Goal: Task Accomplishment & Management: Complete application form

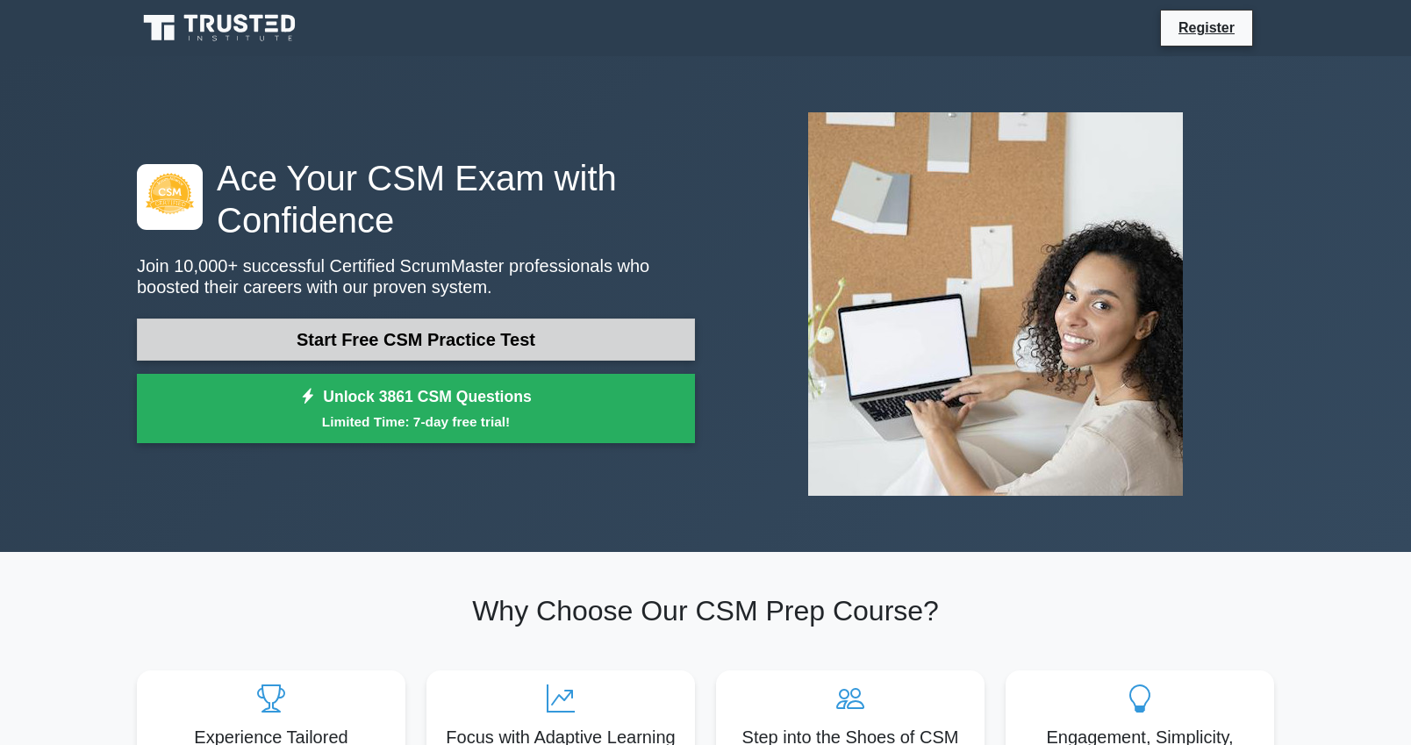
click at [529, 337] on link "Start Free CSM Practice Test" at bounding box center [416, 340] width 558 height 42
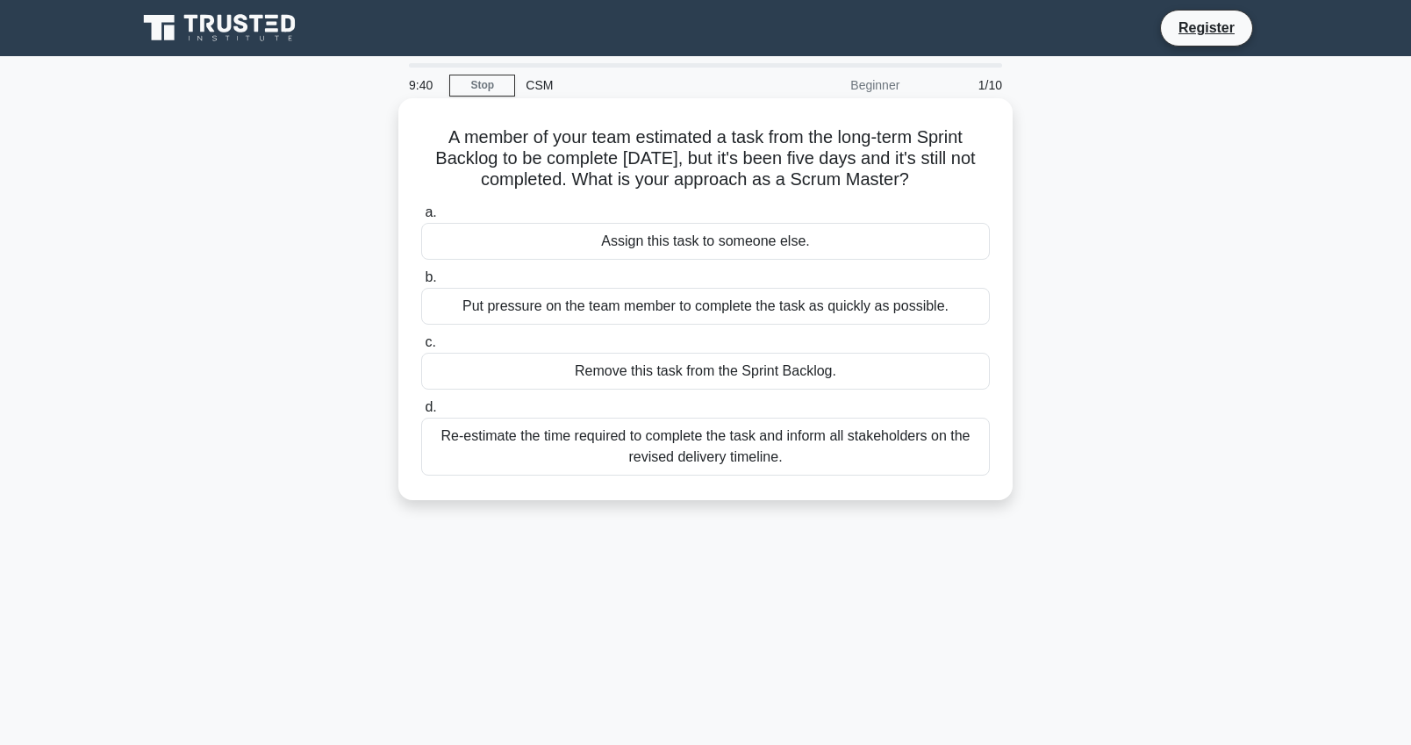
click at [780, 444] on div "Re-estimate the time required to complete the task and inform all stakeholders …" at bounding box center [705, 447] width 569 height 58
click at [421, 413] on input "d. Re-estimate the time required to complete the task and inform all stakeholde…" at bounding box center [421, 407] width 0 height 11
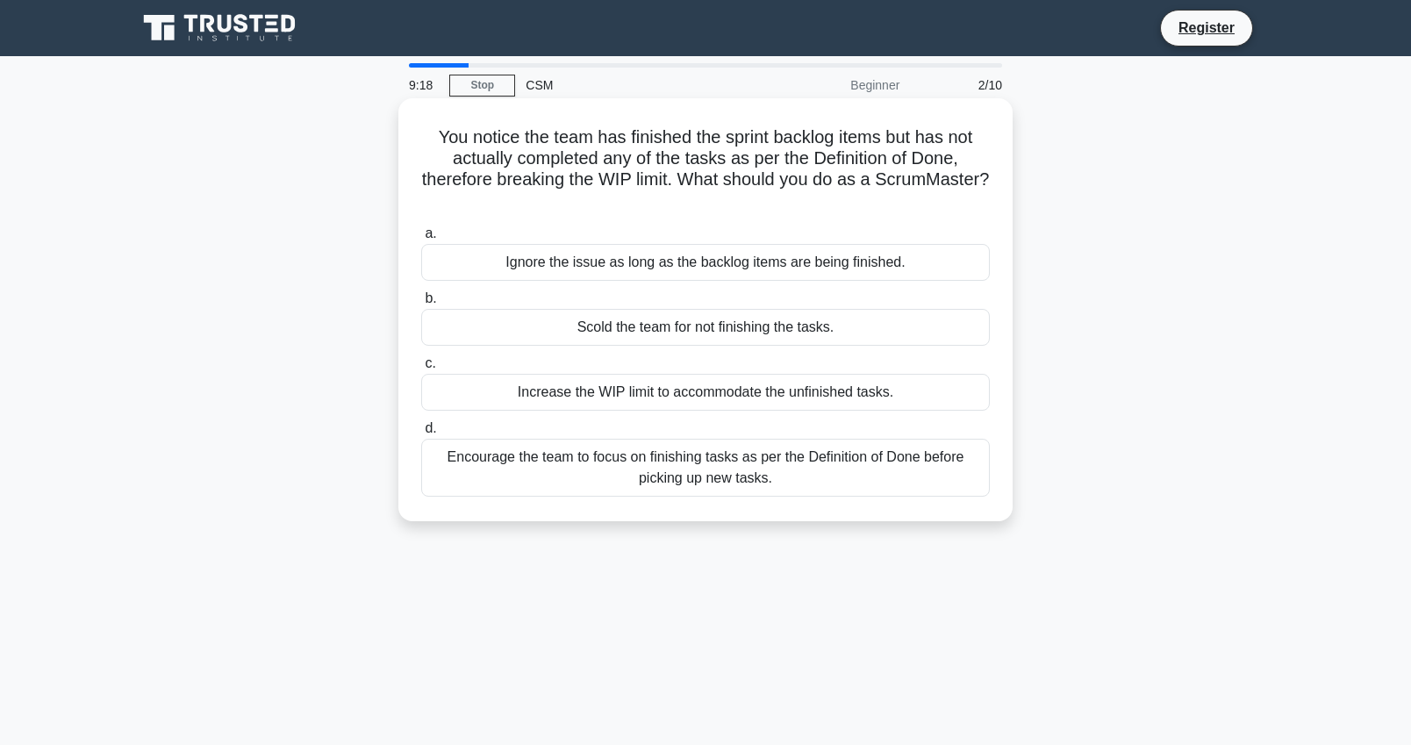
click at [721, 460] on div "Encourage the team to focus on finishing tasks as per the Definition of Done be…" at bounding box center [705, 468] width 569 height 58
click at [421, 434] on input "d. Encourage the team to focus on finishing tasks as per the Definition of Done…" at bounding box center [421, 428] width 0 height 11
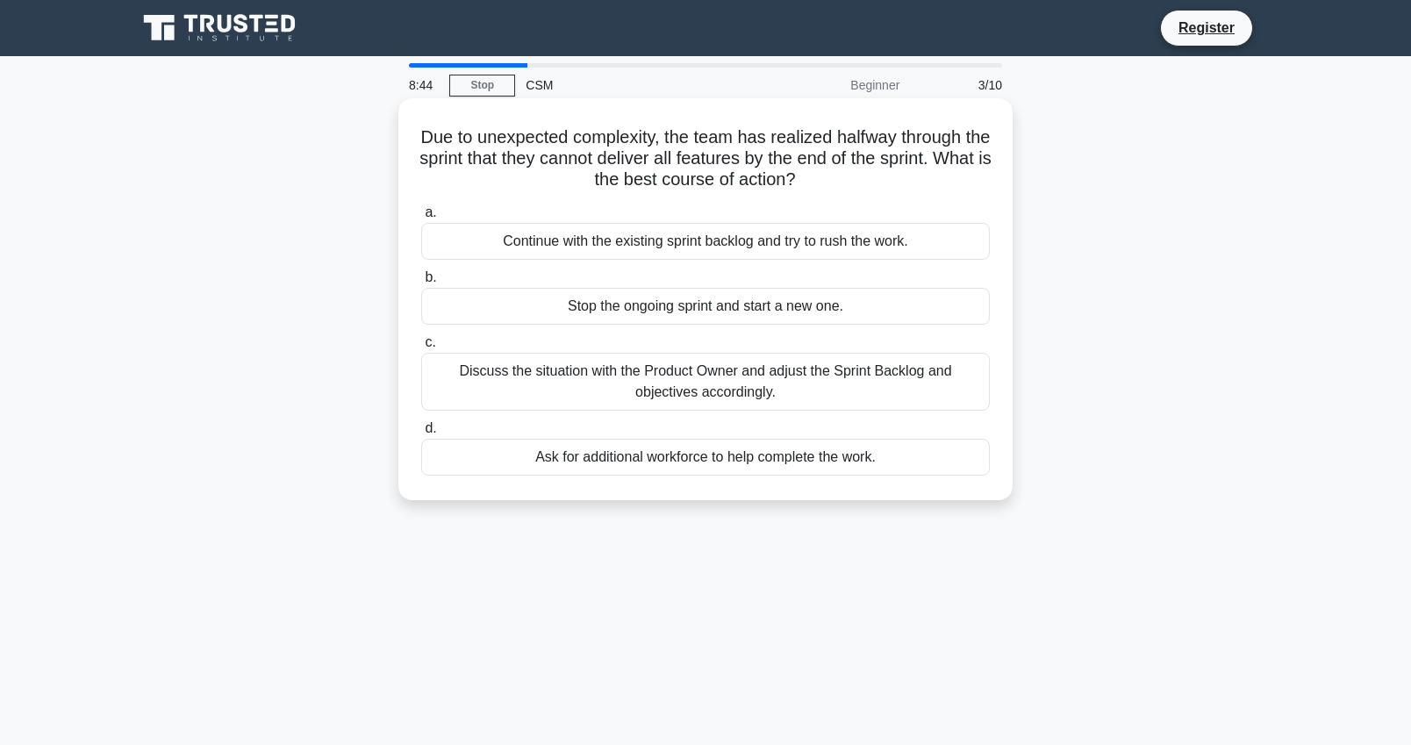
click at [749, 381] on div "Discuss the situation with the Product Owner and adjust the Sprint Backlog and …" at bounding box center [705, 382] width 569 height 58
click at [421, 348] on input "c. Discuss the situation with the Product Owner and adjust the Sprint Backlog a…" at bounding box center [421, 342] width 0 height 11
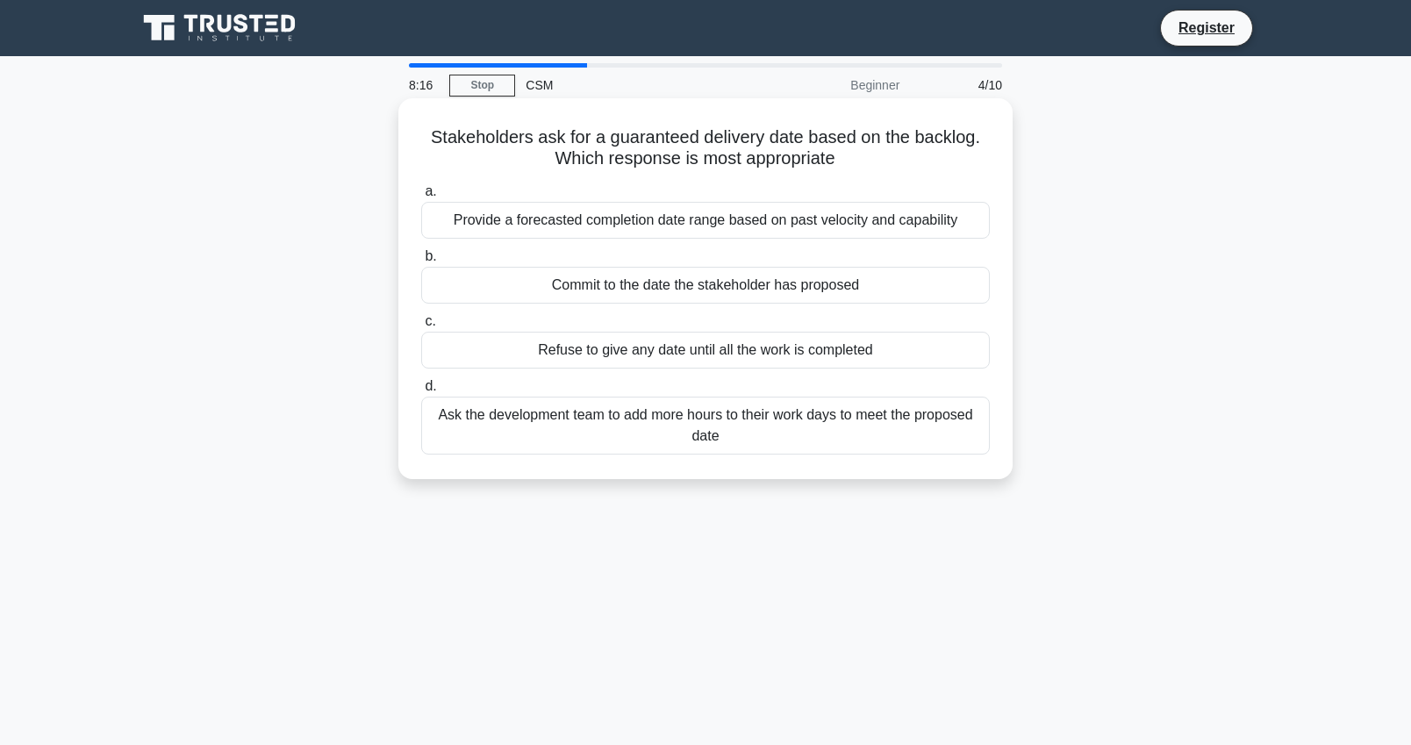
click at [726, 228] on div "Provide a forecasted completion date range based on past velocity and capability" at bounding box center [705, 220] width 569 height 37
click at [421, 197] on input "a. Provide a forecasted completion date range based on past velocity and capabi…" at bounding box center [421, 191] width 0 height 11
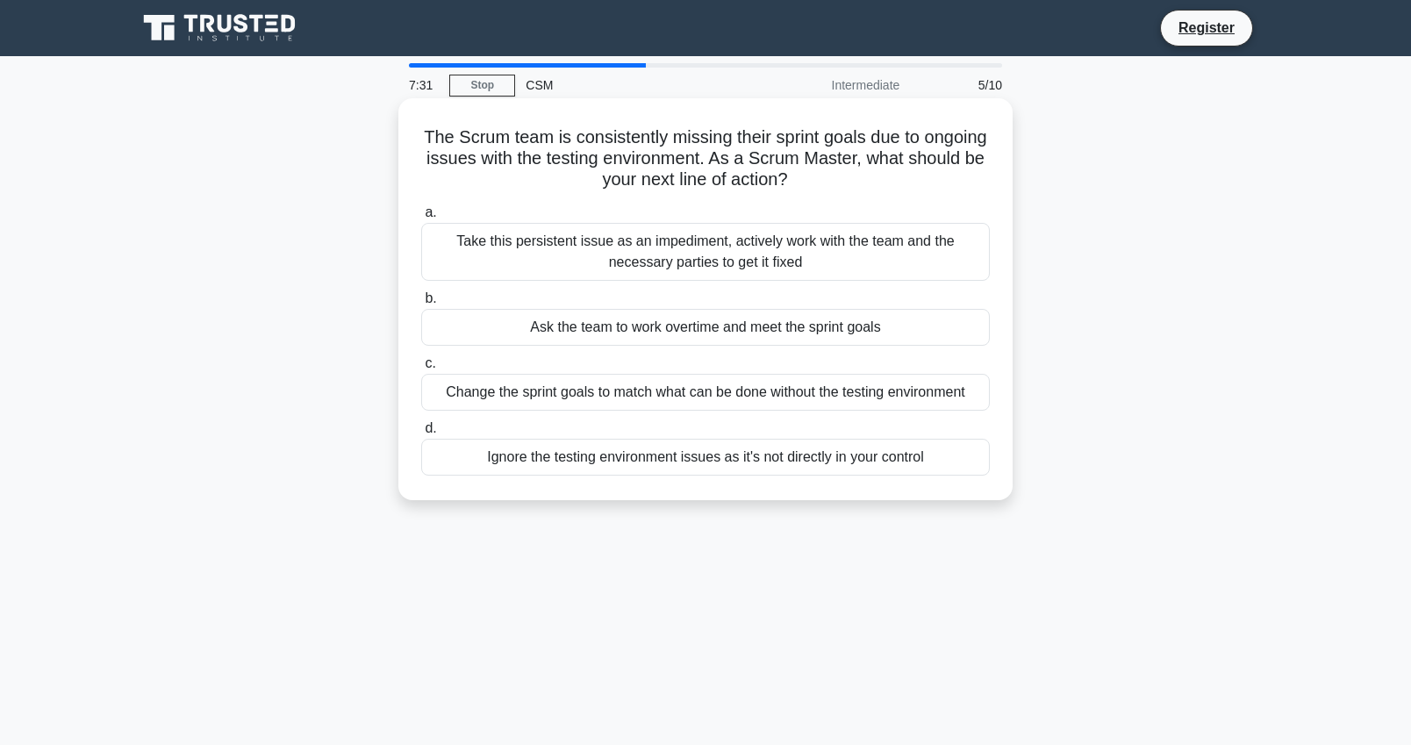
click at [702, 266] on div "Take this persistent issue as an impediment, actively work with the team and th…" at bounding box center [705, 252] width 569 height 58
click at [421, 219] on input "a. Take this persistent issue as an impediment, actively work with the team and…" at bounding box center [421, 212] width 0 height 11
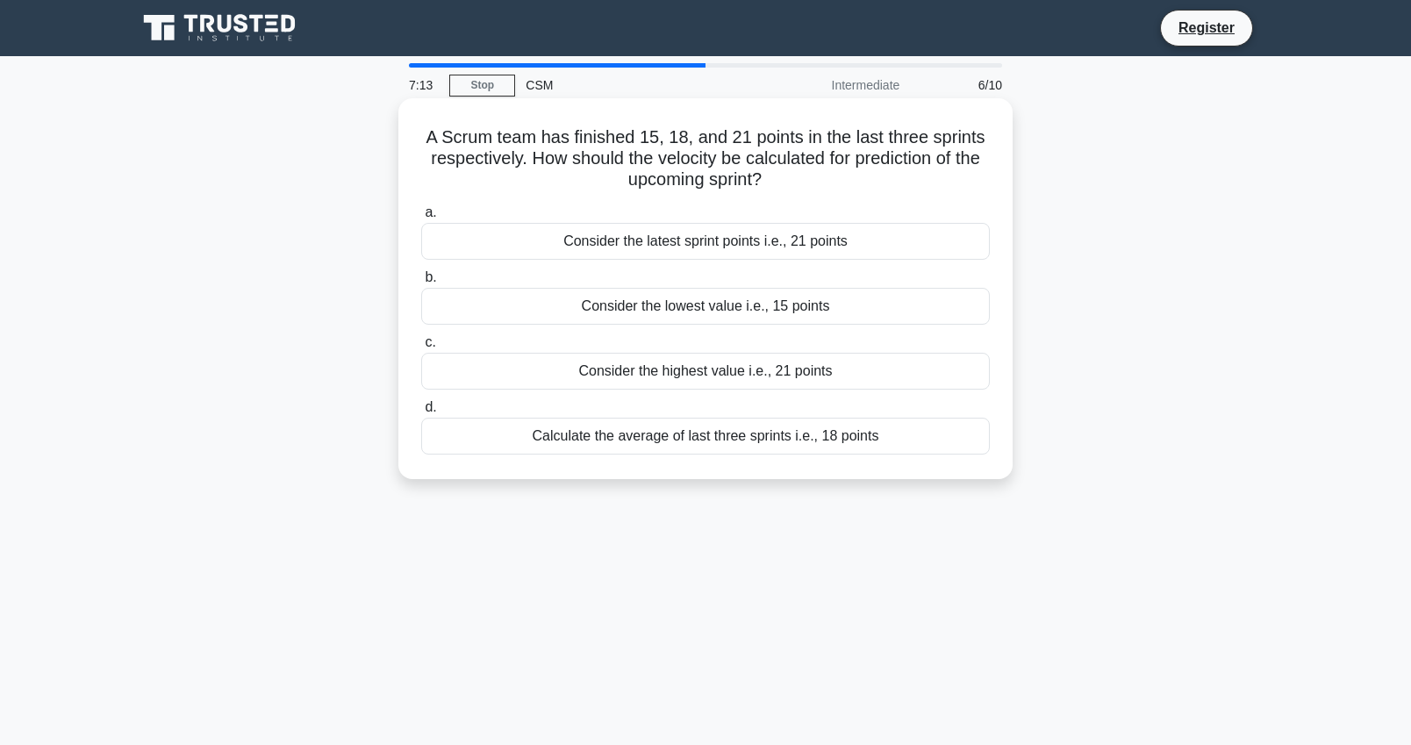
click at [696, 436] on div "Calculate the average of last three sprints i.e., 18 points" at bounding box center [705, 436] width 569 height 37
click at [421, 413] on input "d. Calculate the average of last three sprints i.e., 18 points" at bounding box center [421, 407] width 0 height 11
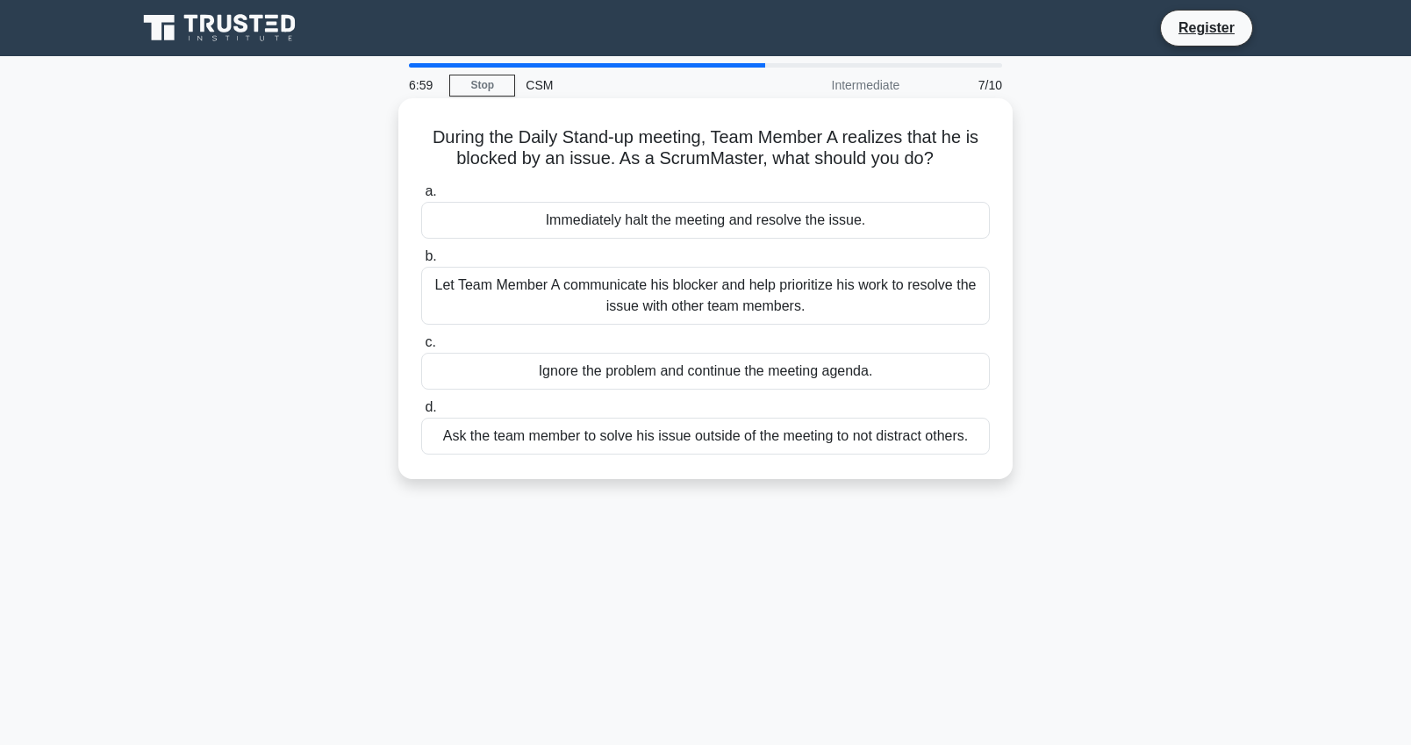
click at [774, 287] on div "Let Team Member A communicate his blocker and help prioritize his work to resol…" at bounding box center [705, 296] width 569 height 58
click at [421, 262] on input "b. Let Team Member A communicate his blocker and help prioritize his work to re…" at bounding box center [421, 256] width 0 height 11
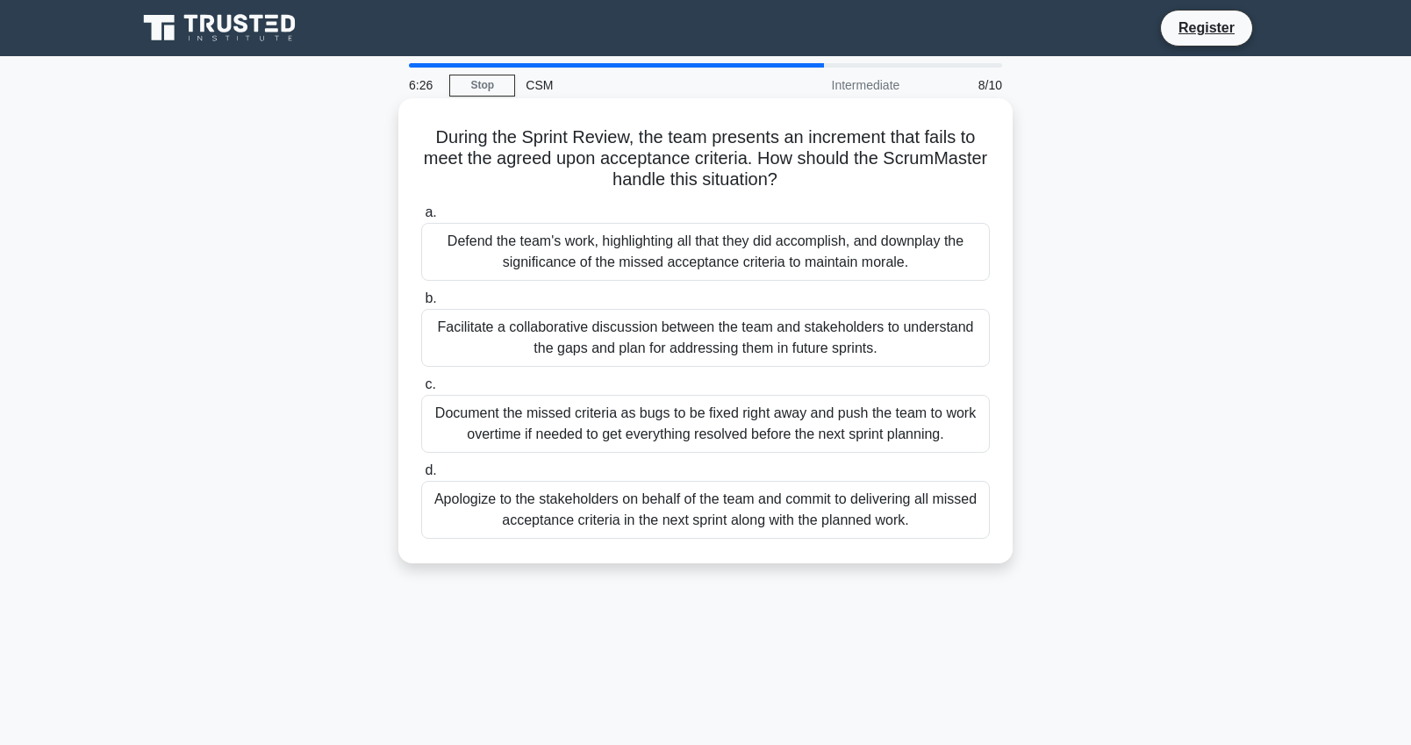
click at [761, 334] on div "Facilitate a collaborative discussion between the team and stakeholders to unde…" at bounding box center [705, 338] width 569 height 58
click at [421, 305] on input "b. Facilitate a collaborative discussion between the team and stakeholders to u…" at bounding box center [421, 298] width 0 height 11
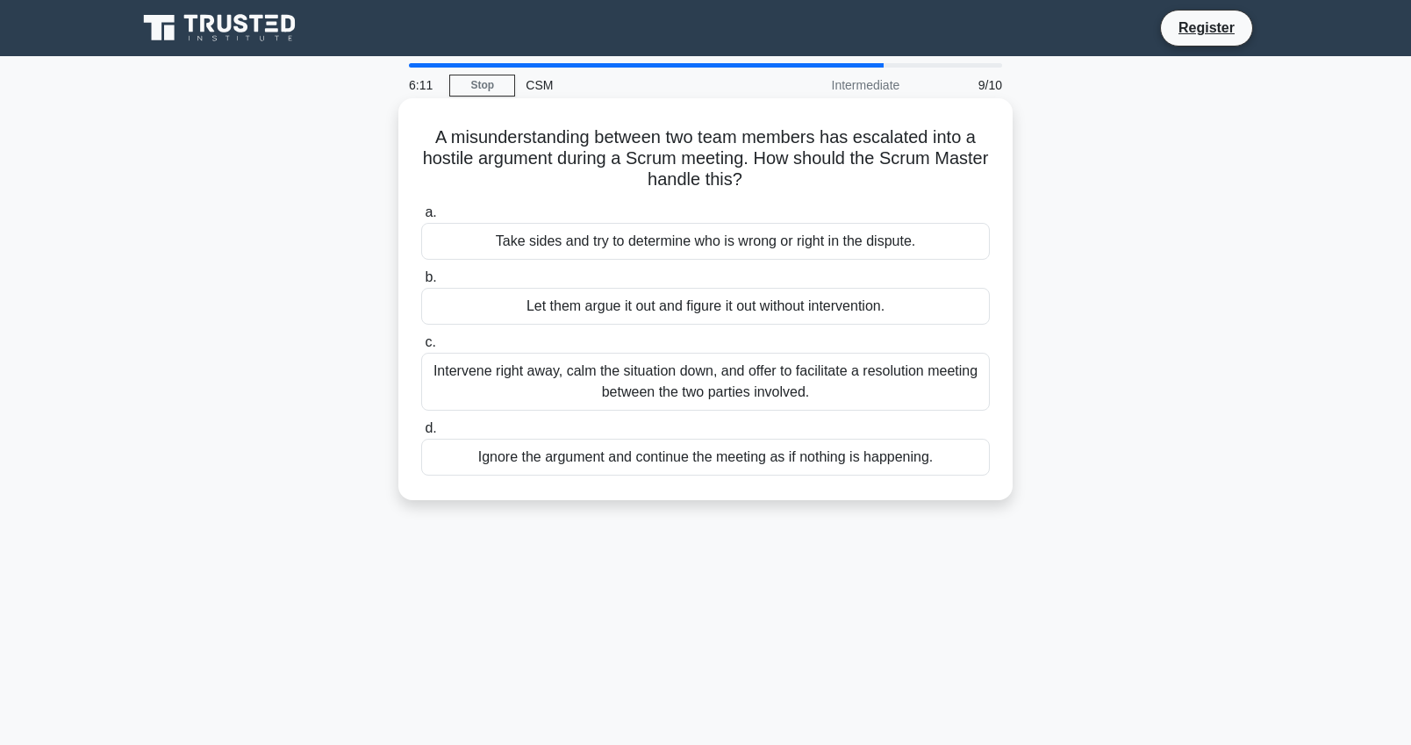
click at [757, 376] on div "Intervene right away, calm the situation down, and offer to facilitate a resolu…" at bounding box center [705, 382] width 569 height 58
click at [421, 348] on input "c. Intervene right away, calm the situation down, and offer to facilitate a res…" at bounding box center [421, 342] width 0 height 11
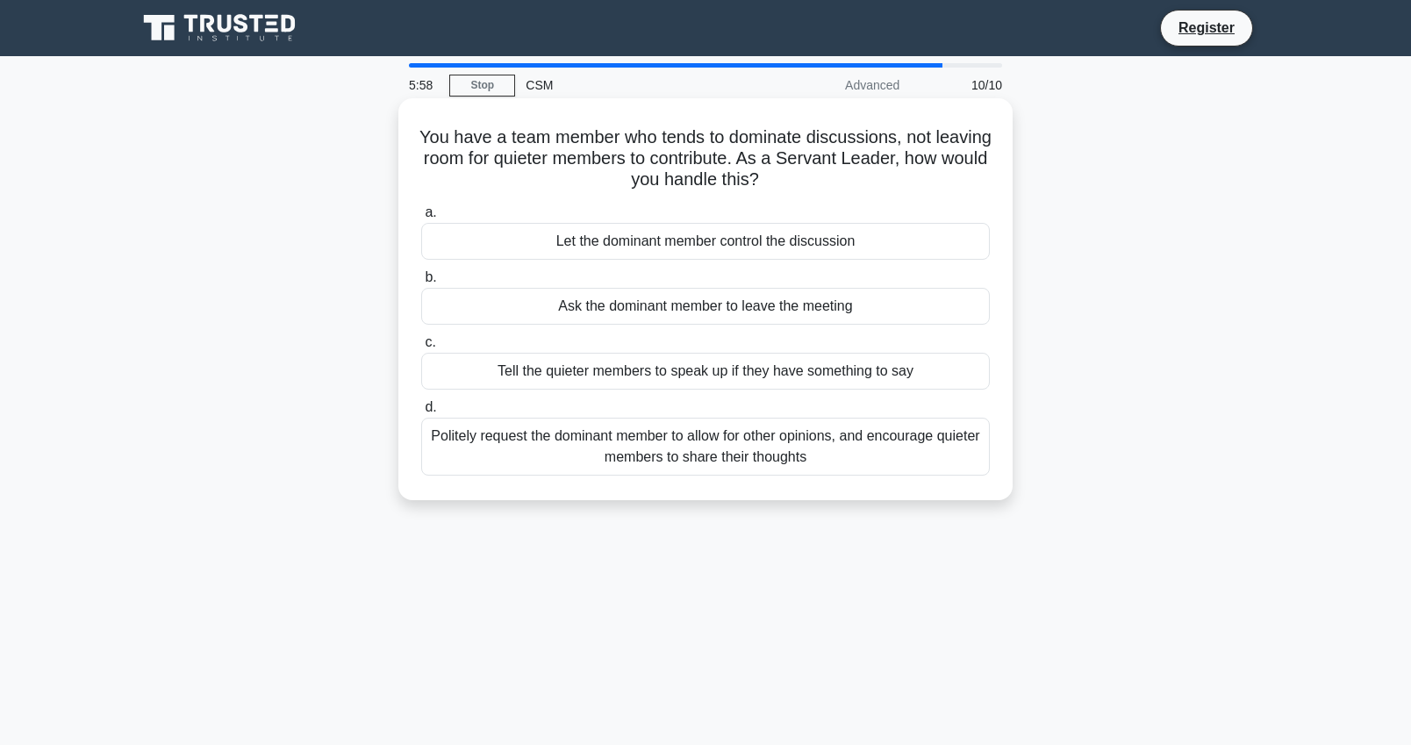
click at [774, 447] on div "Politely request the dominant member to allow for other opinions, and encourage…" at bounding box center [705, 447] width 569 height 58
click at [421, 413] on input "d. Politely request the dominant member to allow for other opinions, and encour…" at bounding box center [421, 407] width 0 height 11
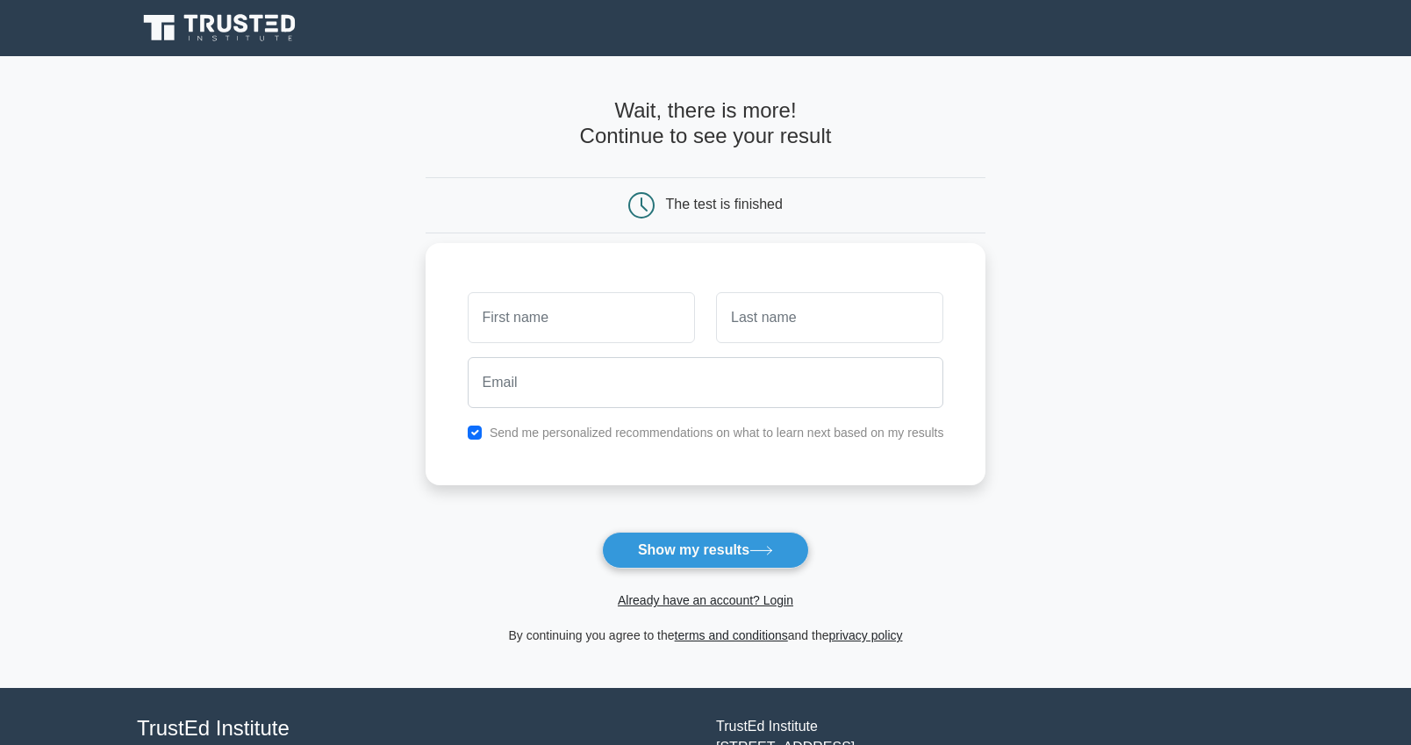
click at [602, 311] on input "text" at bounding box center [581, 317] width 227 height 51
type input "Samantha"
click at [774, 326] on input "text" at bounding box center [829, 317] width 227 height 51
type input "Syring"
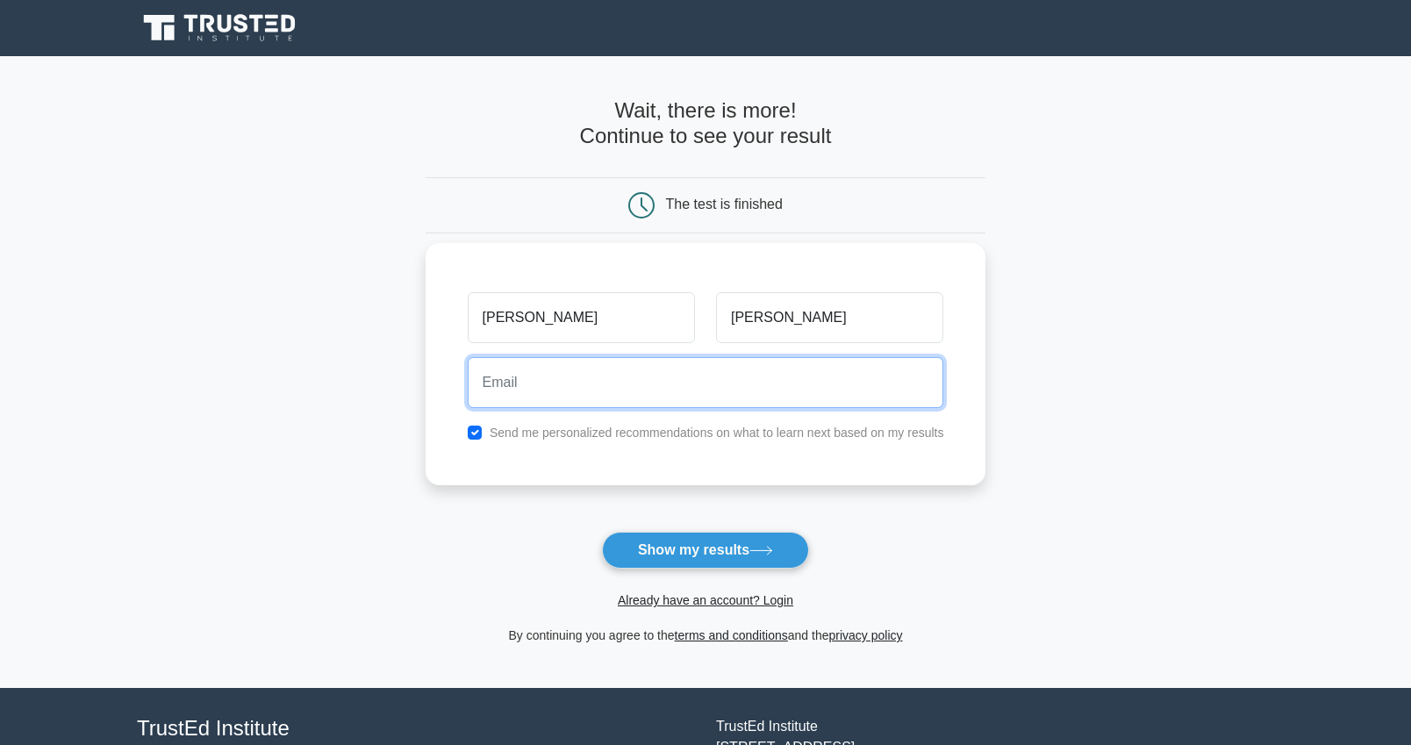
click at [700, 393] on input "email" at bounding box center [706, 382] width 477 height 51
type input "snsyring@gmail.com"
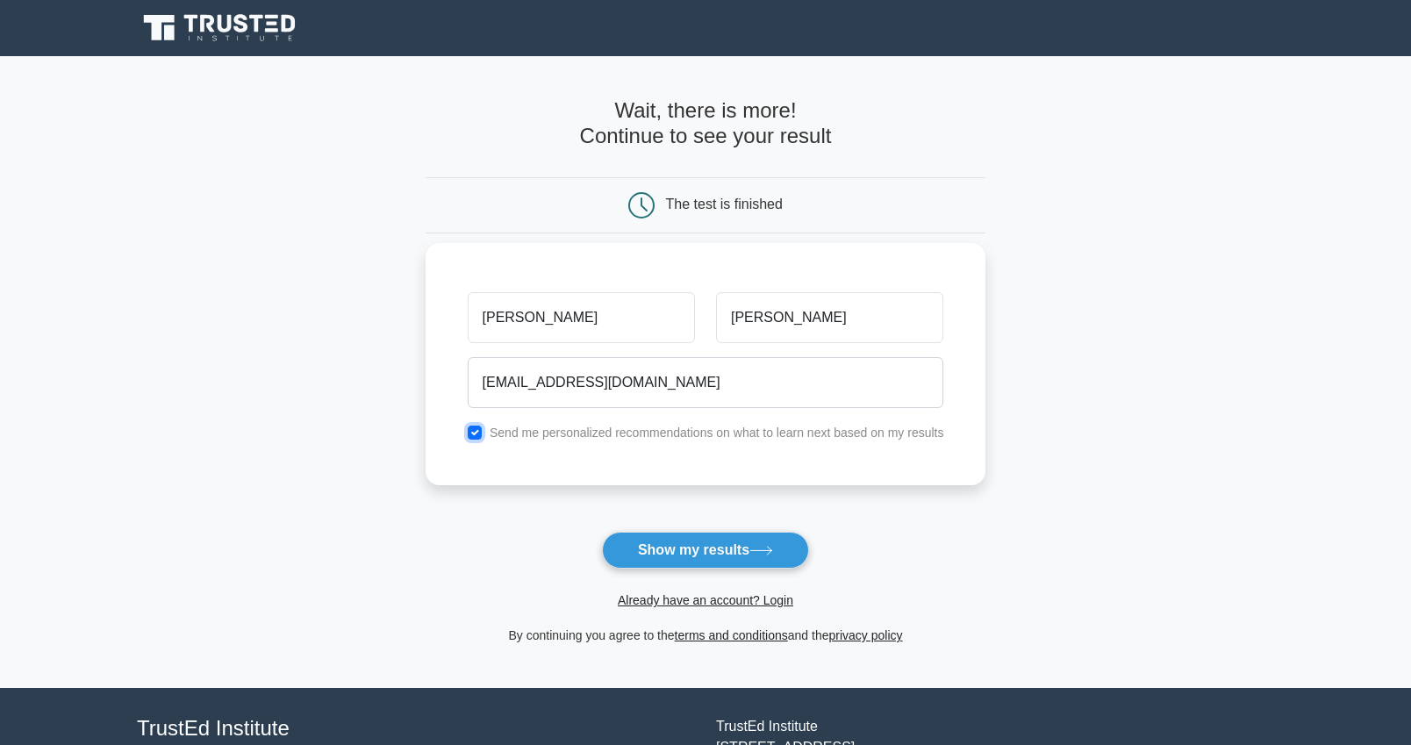
click at [476, 427] on input "checkbox" at bounding box center [475, 433] width 14 height 14
checkbox input "false"
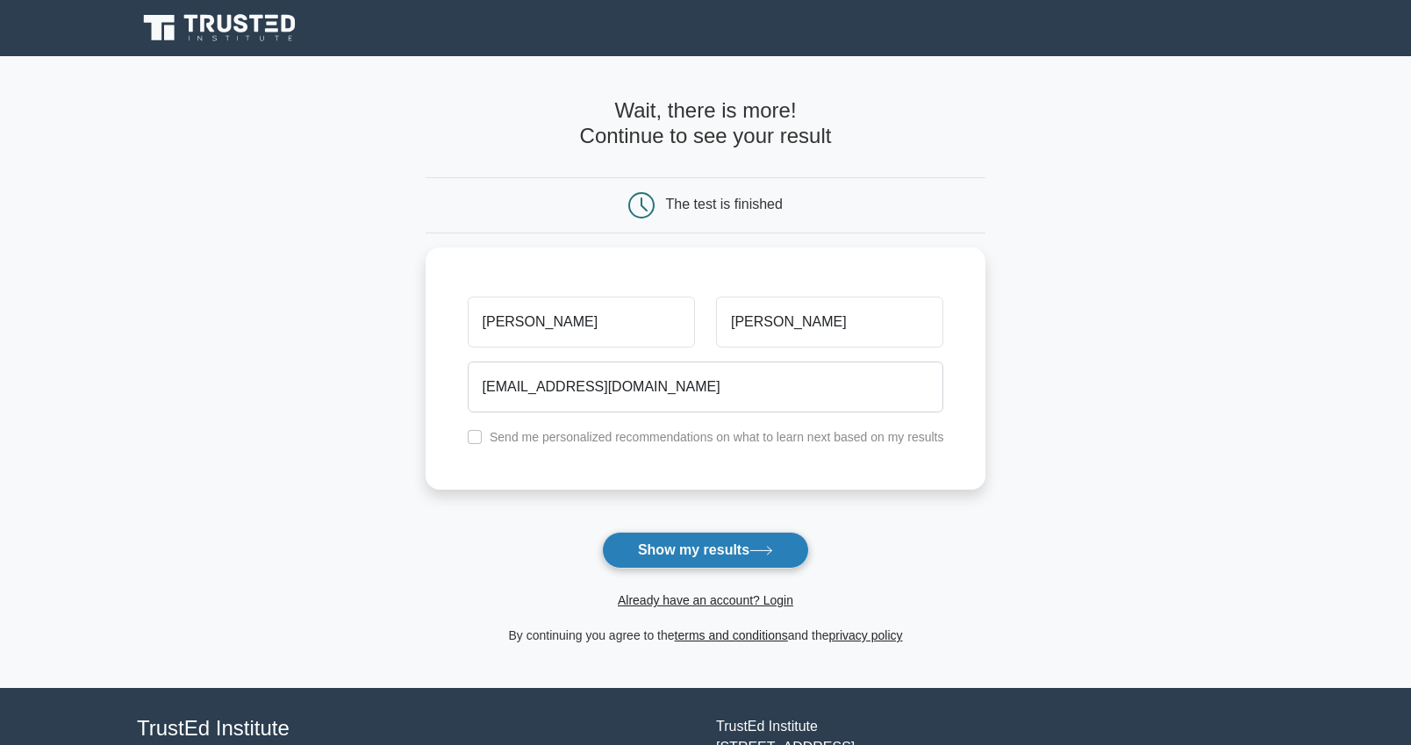
click at [748, 556] on button "Show my results" at bounding box center [705, 550] width 207 height 37
